Goal: Information Seeking & Learning: Learn about a topic

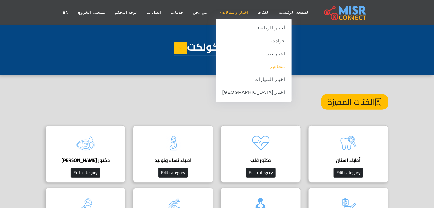
click at [263, 66] on link "مشاهير" at bounding box center [254, 66] width 76 height 13
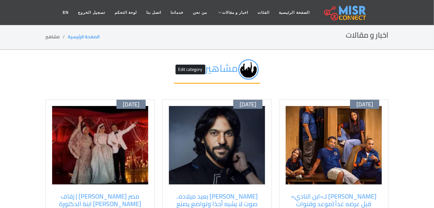
click at [332, 115] on img at bounding box center [334, 145] width 96 height 79
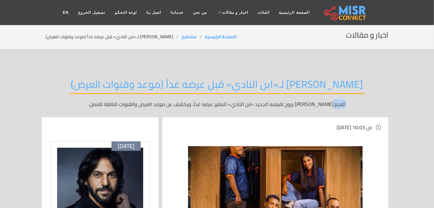
click at [332, 115] on div "[PERSON_NAME] لـ«ابن النادي» قبل عرضه غداً (موعد وقنوات العرض) النجم [PERSON_NA…" at bounding box center [217, 93] width 343 height 49
click at [337, 125] on span "الخميس , 02 أكتوبر 2025 / 10:03 ص" at bounding box center [355, 127] width 36 height 9
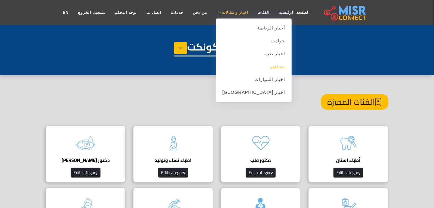
click at [256, 68] on link "مشاهير" at bounding box center [254, 66] width 76 height 13
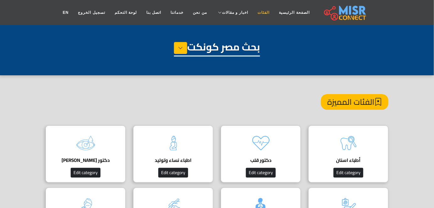
click at [253, 14] on link "الفئات" at bounding box center [263, 13] width 21 height 12
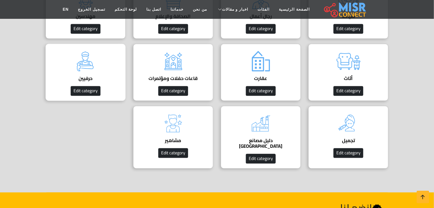
scroll to position [323, 0]
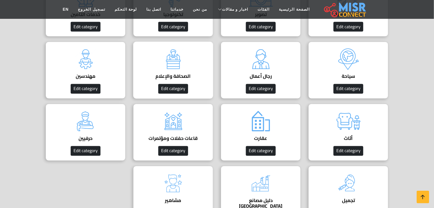
click at [183, 47] on img at bounding box center [173, 59] width 25 height 25
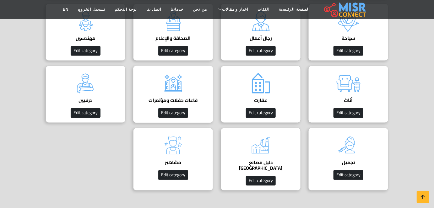
scroll to position [361, 0]
click at [168, 149] on img at bounding box center [173, 145] width 25 height 25
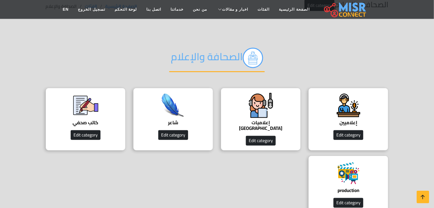
scroll to position [33, 0]
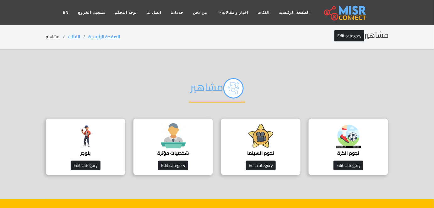
click at [204, 88] on h2 "مشاهير" at bounding box center [217, 90] width 57 height 25
copy h2 "مشاهير"
click at [204, 88] on h2 "مشاهير" at bounding box center [217, 90] width 57 height 25
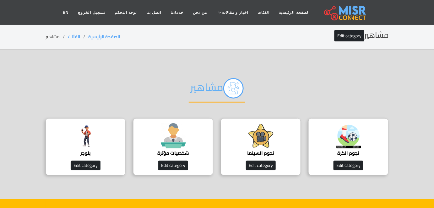
click at [204, 88] on h2 "مشاهير" at bounding box center [217, 90] width 57 height 25
click at [244, 138] on div "نجوم السينما Edit category" at bounding box center [261, 146] width 80 height 57
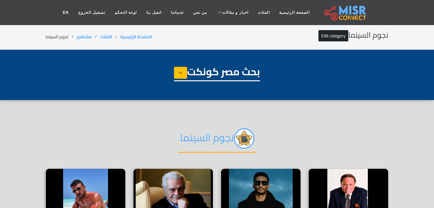
select select "**********"
click at [217, 138] on h2 "نجوم السينما" at bounding box center [217, 140] width 78 height 25
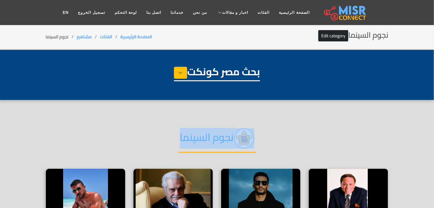
click at [217, 138] on h2 "نجوم السينما" at bounding box center [217, 140] width 78 height 25
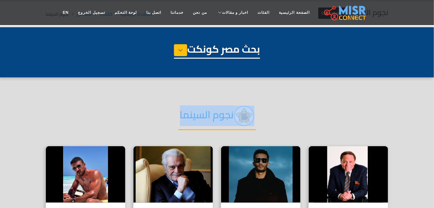
scroll to position [23, 0]
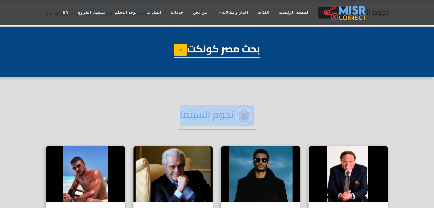
click at [195, 119] on h2 "نجوم السينما" at bounding box center [217, 118] width 78 height 25
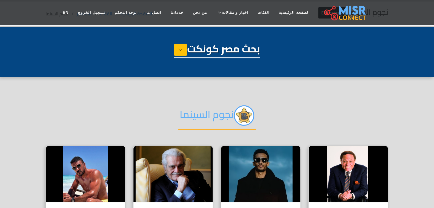
click at [195, 119] on h2 "نجوم السينما" at bounding box center [217, 118] width 78 height 25
click at [219, 118] on h2 "نجوم السينما" at bounding box center [217, 118] width 78 height 25
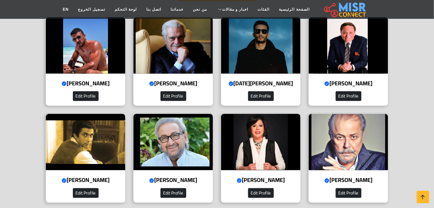
scroll to position [0, 0]
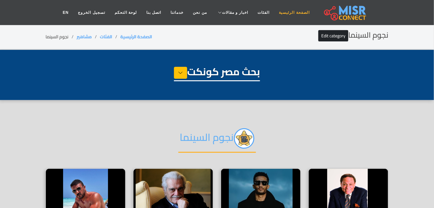
click at [275, 16] on link "الصفحة الرئيسية" at bounding box center [295, 13] width 40 height 12
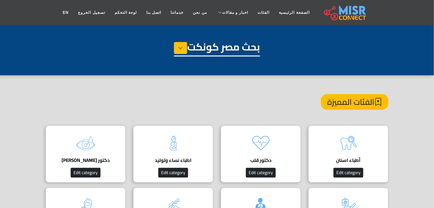
click at [176, 57] on div "بحث مصر كونكت" at bounding box center [217, 56] width 343 height 31
click at [178, 48] on icon at bounding box center [180, 47] width 5 height 9
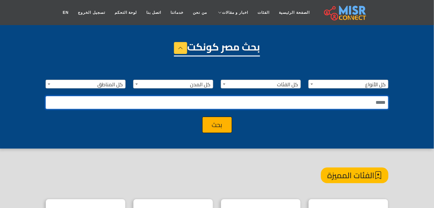
type input "*"
click at [211, 100] on input "*" at bounding box center [217, 102] width 343 height 13
type input "***"
click at [202, 117] on button "بحث" at bounding box center [217, 125] width 30 height 16
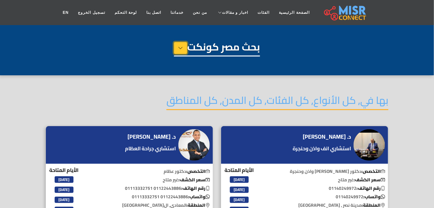
click at [178, 47] on icon at bounding box center [180, 47] width 5 height 9
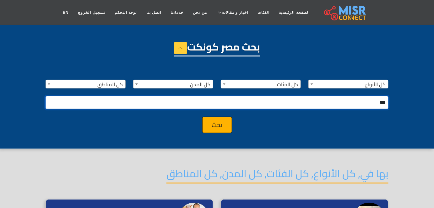
click at [275, 97] on input "***" at bounding box center [217, 102] width 343 height 13
type input "*"
type input "***"
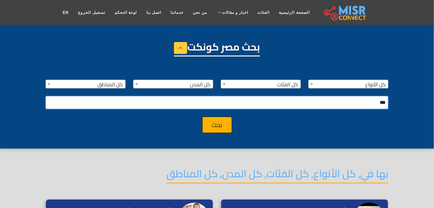
click at [202, 117] on button "بحث" at bounding box center [217, 125] width 30 height 16
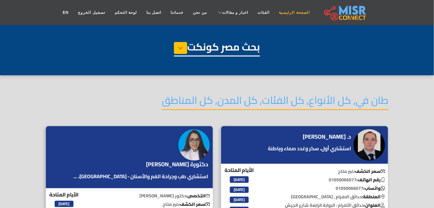
click at [275, 13] on link "الصفحة الرئيسية" at bounding box center [295, 13] width 40 height 12
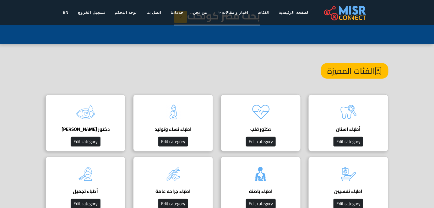
scroll to position [31, 0]
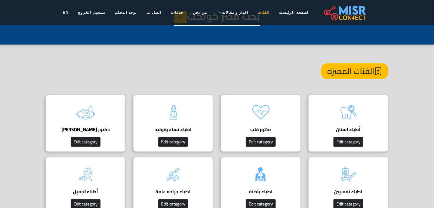
click at [253, 11] on link "الفئات" at bounding box center [263, 13] width 21 height 12
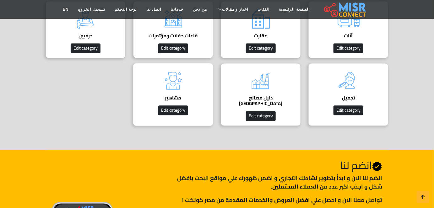
scroll to position [426, 0]
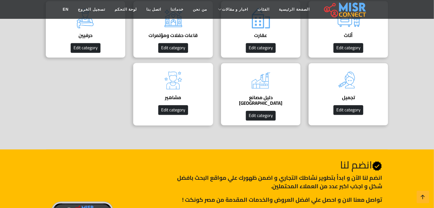
click at [198, 106] on div "مشاهير دليل مشاهير مصر Edit category" at bounding box center [173, 94] width 80 height 63
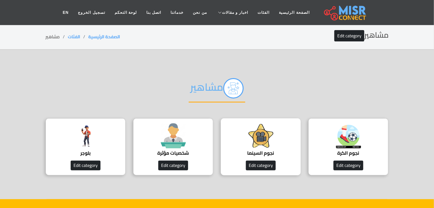
click at [255, 134] on img at bounding box center [261, 135] width 25 height 25
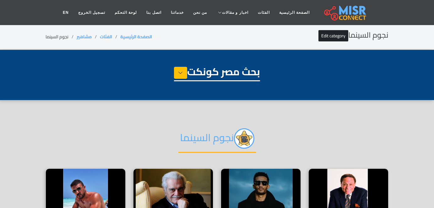
select select "**********"
